Goal: Task Accomplishment & Management: Complete application form

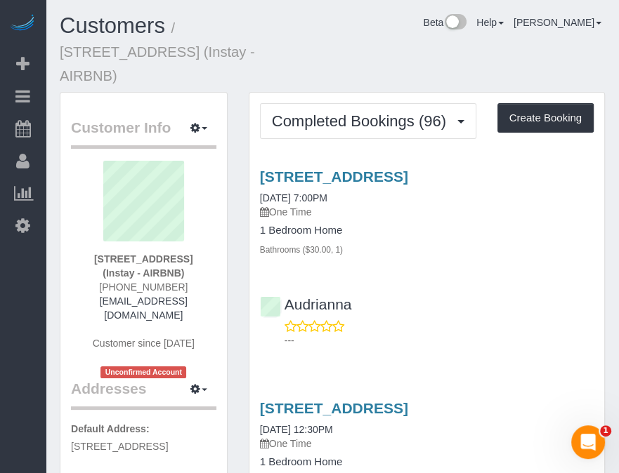
click at [11, 348] on div "Beta Add Booking Bookings Active Bookings Cancelled Bookings Quote Inquiries Do…" at bounding box center [23, 236] width 46 height 473
click at [405, 47] on div "Customers / [STREET_ADDRESS] (Instay - AIRBNB) Beta Help Help Docs Take a Tour …" at bounding box center [332, 53] width 566 height 78
click at [392, 52] on div "Customers / [STREET_ADDRESS] (Instay - AIRBNB) Beta Help Help Docs Take a Tour …" at bounding box center [332, 53] width 566 height 78
drag, startPoint x: 367, startPoint y: 55, endPoint x: 359, endPoint y: 57, distance: 7.9
drag, startPoint x: 359, startPoint y: 57, endPoint x: 347, endPoint y: 56, distance: 12.0
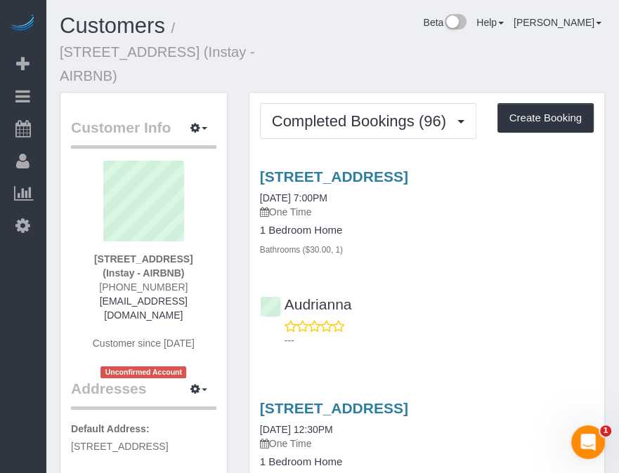
drag, startPoint x: 347, startPoint y: 56, endPoint x: 357, endPoint y: 53, distance: 10.2
click at [347, 56] on div "Customers / [STREET_ADDRESS] (Instay - AIRBNB) Beta Help Help Docs Take a Tour …" at bounding box center [332, 53] width 566 height 78
click at [365, 53] on div "Customers / [STREET_ADDRESS] (Instay - AIRBNB) Beta Help Help Docs Take a Tour …" at bounding box center [332, 53] width 566 height 78
click at [521, 103] on button "Create Booking" at bounding box center [545, 118] width 96 height 30
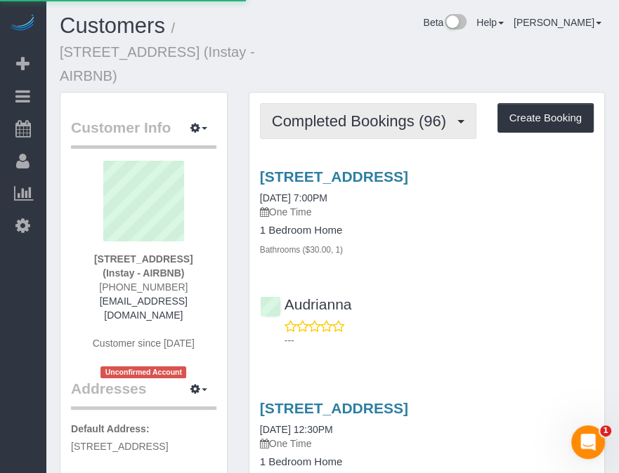
select select "IA"
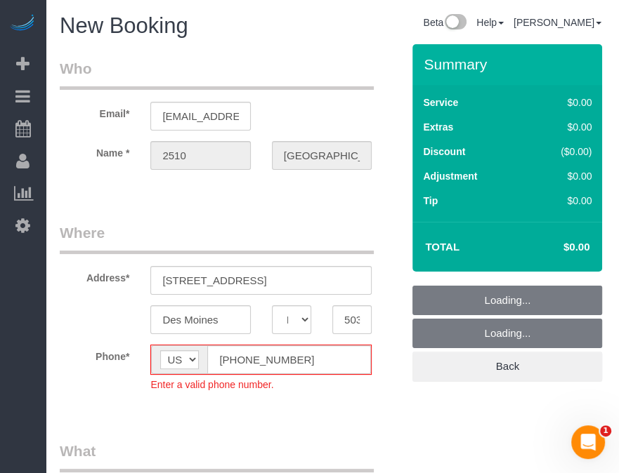
drag, startPoint x: 326, startPoint y: 63, endPoint x: 309, endPoint y: 57, distance: 17.8
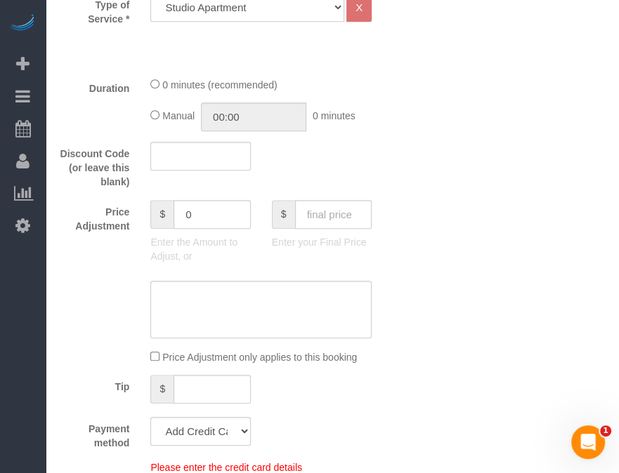
select select "object:2714"
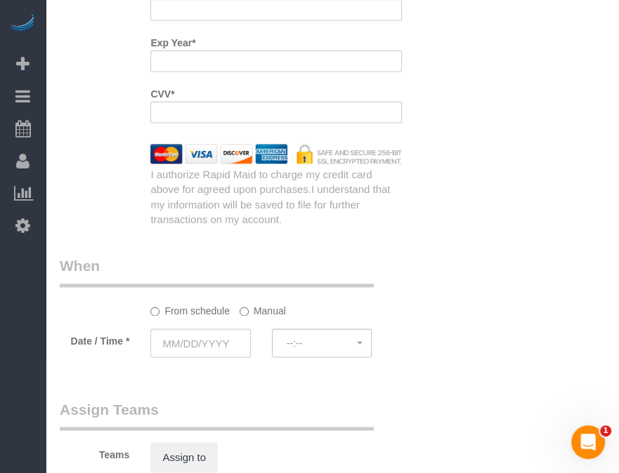
scroll to position [1859, 0]
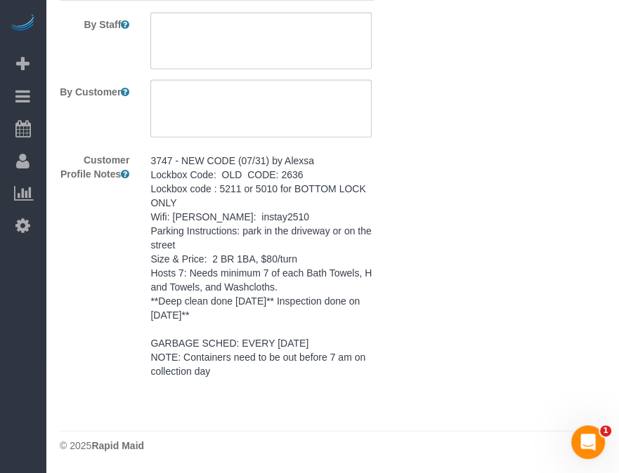
drag, startPoint x: 445, startPoint y: 288, endPoint x: 398, endPoint y: 406, distance: 126.8
click at [316, 180] on pre "3747 - NEW CODE (07/31) by Alexsa Lockbox Code: OLD CODE: 2636 Lockbox code : 5…" at bounding box center [260, 266] width 221 height 225
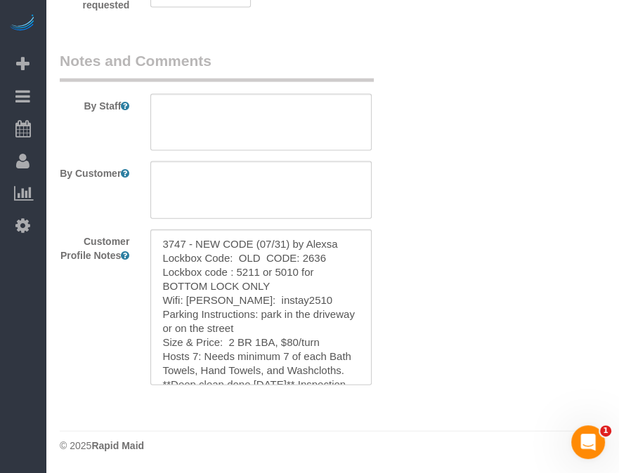
scroll to position [1763, 0]
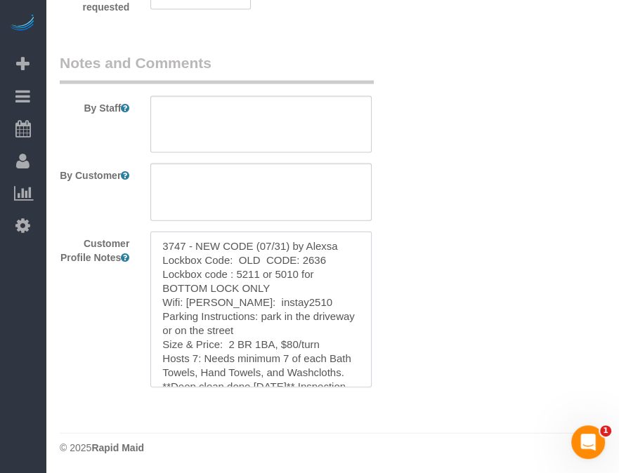
drag, startPoint x: 239, startPoint y: 255, endPoint x: 337, endPoint y: 279, distance: 101.2
click at [336, 278] on textarea "3747 - NEW CODE (07/31) by Alexsa Lockbox Code: OLD CODE: 2636 Lockbox code : 5…" at bounding box center [260, 309] width 221 height 155
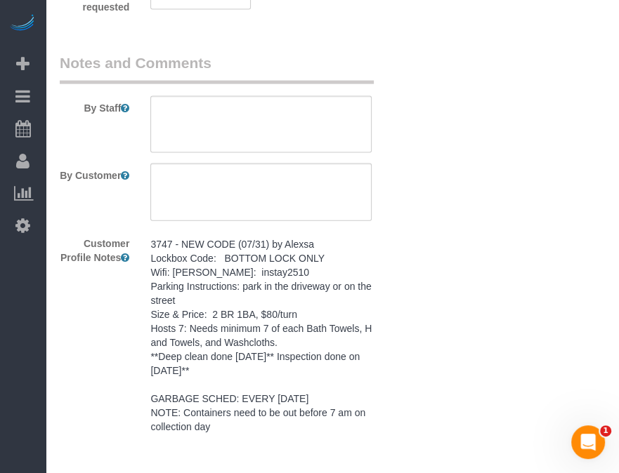
click at [292, 274] on pre "3747 - NEW CODE (07/31) by Alexsa Lockbox Code: BOTTOM LOCK ONLY Wifi: [PERSON_…" at bounding box center [260, 335] width 221 height 197
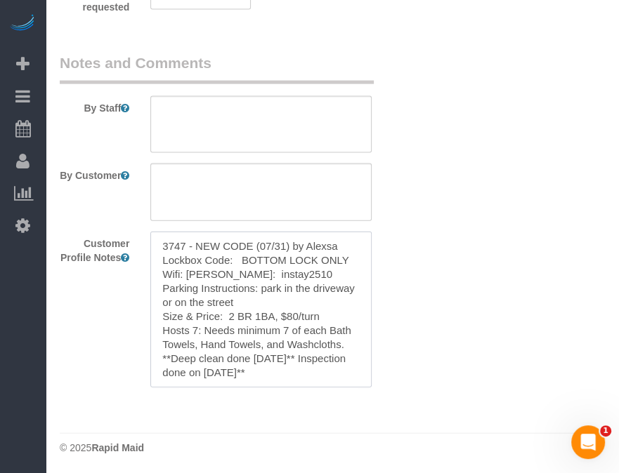
click at [206, 248] on textarea "3747 - NEW CODE (07/31) by Alexsa Lockbox Code: BOTTOM LOCK ONLY Wifi: [PERSON_…" at bounding box center [260, 309] width 221 height 155
click at [240, 256] on textarea "3747 - NEW CODE (07/31) by Alexsa Lockbox Code: BOTTOM LOCK ONLY Wifi: [PERSON_…" at bounding box center [260, 309] width 221 height 155
click at [237, 256] on textarea "3747 - NEW CODE (07/31) by Alexsa Lockbox Code: BOTTOM LOCK ONLY Wifi: [PERSON_…" at bounding box center [260, 309] width 221 height 155
paste textarea "5872"
type textarea "3747 - NEW CODE (07/31) by Alexsa Lockbox Code: 5872 BOTTOM LOCK ONLY Wifi: [PE…"
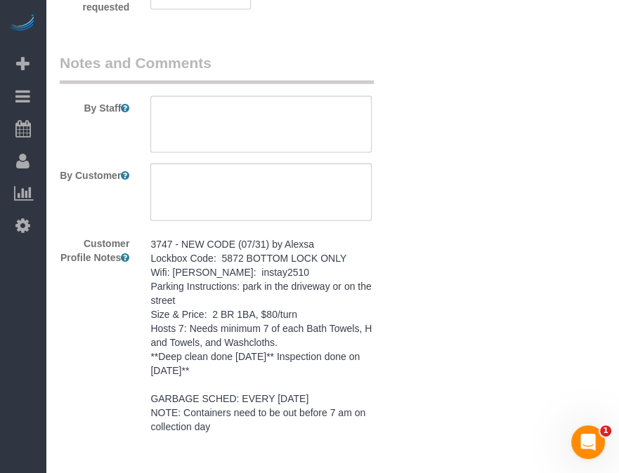
drag, startPoint x: 514, startPoint y: 296, endPoint x: 459, endPoint y: 370, distance: 92.3
drag, startPoint x: 459, startPoint y: 370, endPoint x: 613, endPoint y: 386, distance: 154.6
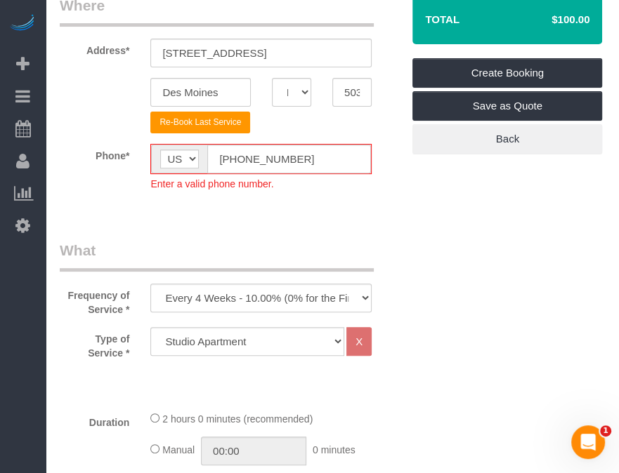
scroll to position [0, 0]
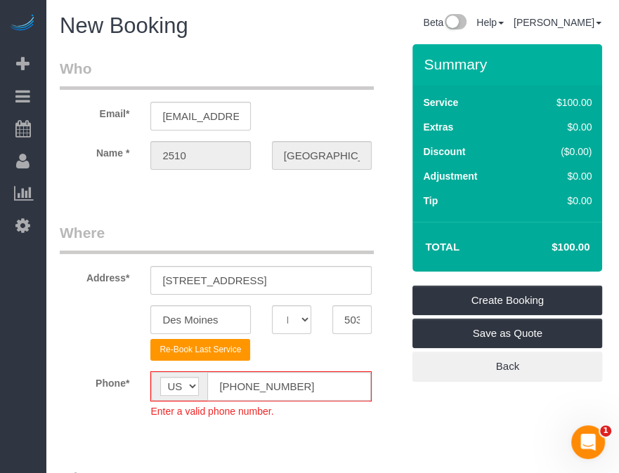
drag, startPoint x: 456, startPoint y: 424, endPoint x: 457, endPoint y: 397, distance: 27.4
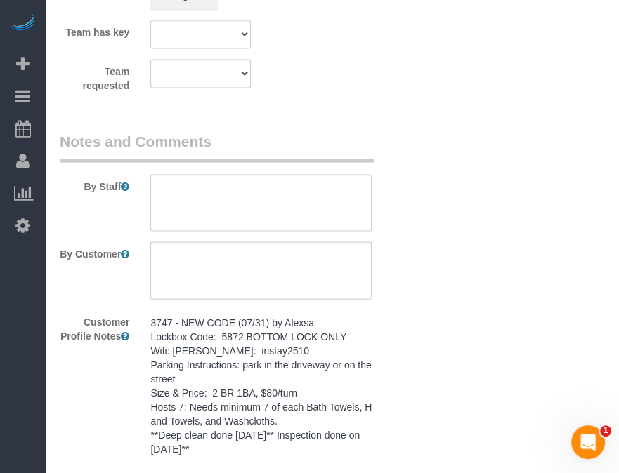
scroll to position [1686, 0]
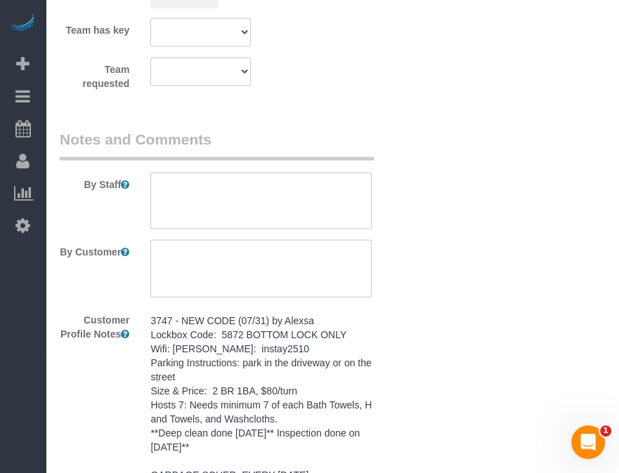
drag, startPoint x: 452, startPoint y: 384, endPoint x: 438, endPoint y: 411, distance: 30.8
drag, startPoint x: 469, startPoint y: 407, endPoint x: 353, endPoint y: 11, distance: 412.8
